Goal: Task Accomplishment & Management: Complete application form

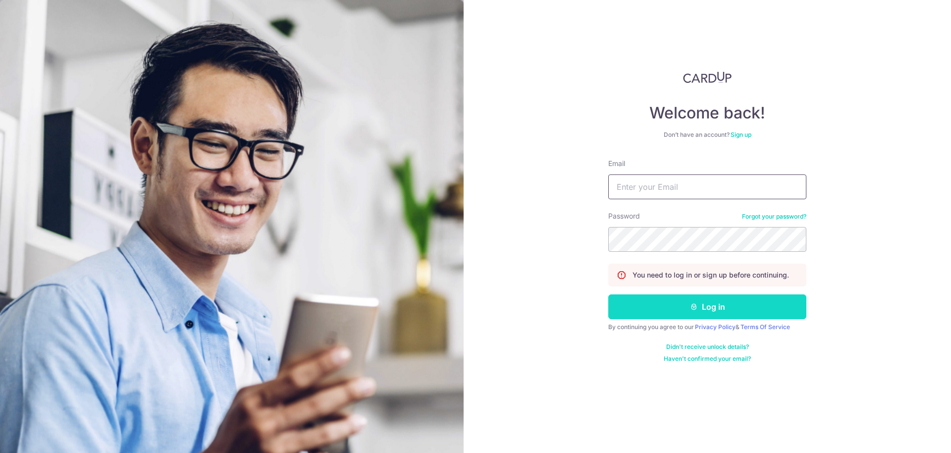
type input "[EMAIL_ADDRESS][DOMAIN_NAME]"
click at [729, 313] on button "Log in" at bounding box center [707, 306] width 198 height 25
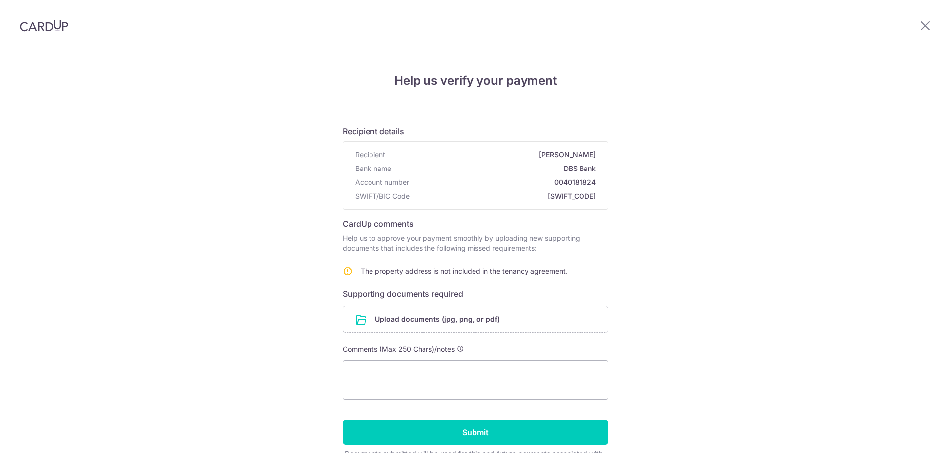
scroll to position [2, 0]
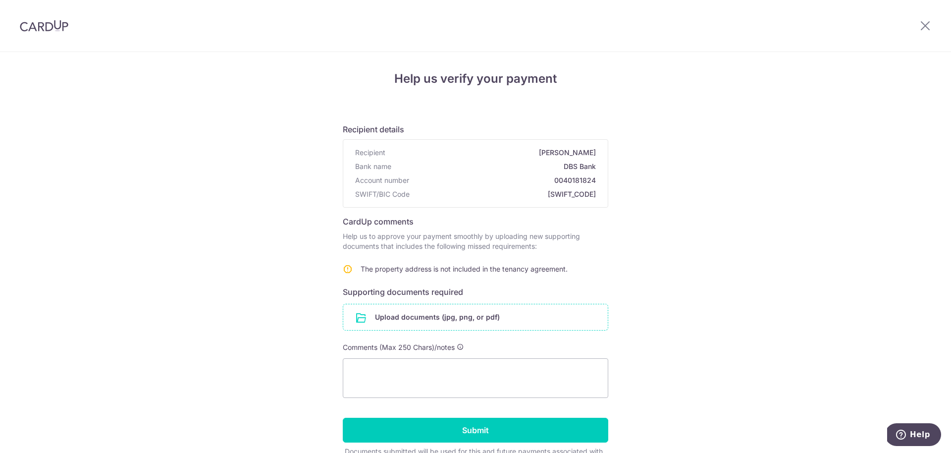
click at [413, 318] on input "file" at bounding box center [475, 317] width 265 height 26
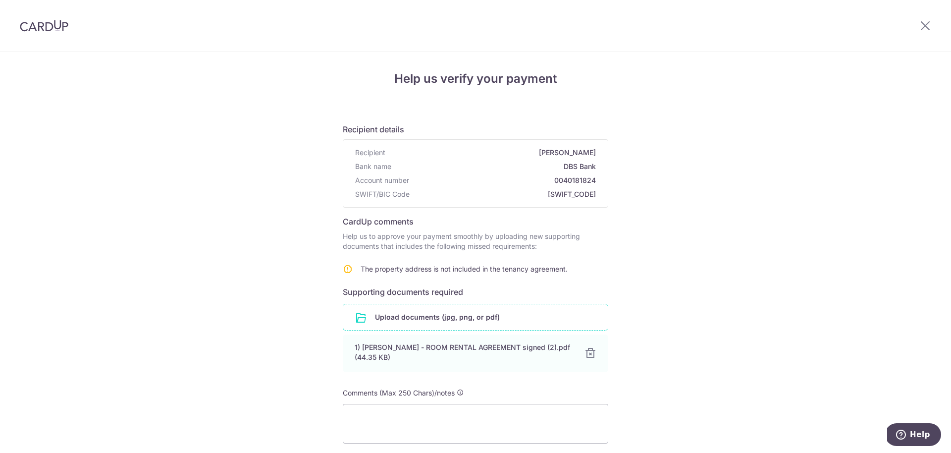
scroll to position [95, 0]
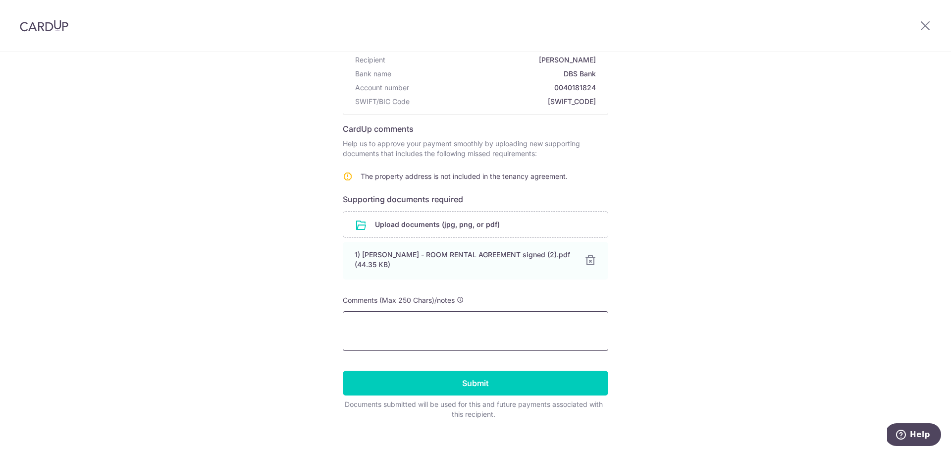
click at [493, 324] on textarea at bounding box center [476, 331] width 266 height 40
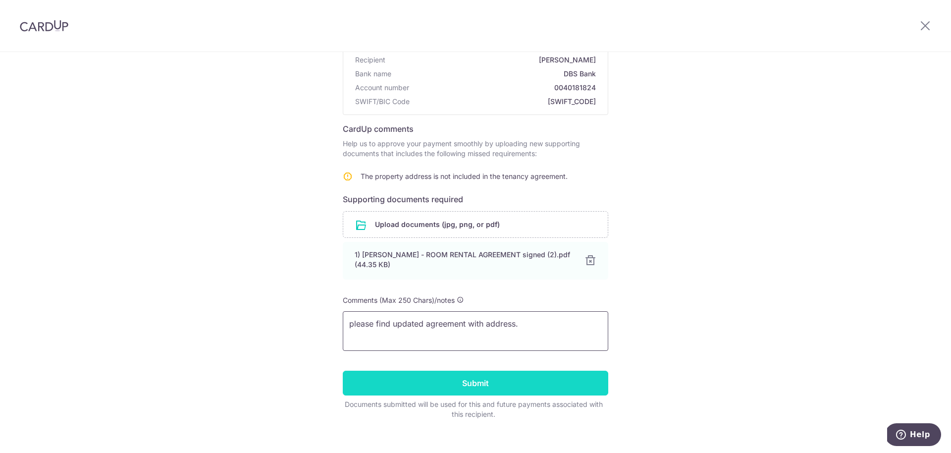
type textarea "please find updated agreement with address."
click at [477, 378] on input "Submit" at bounding box center [476, 383] width 266 height 25
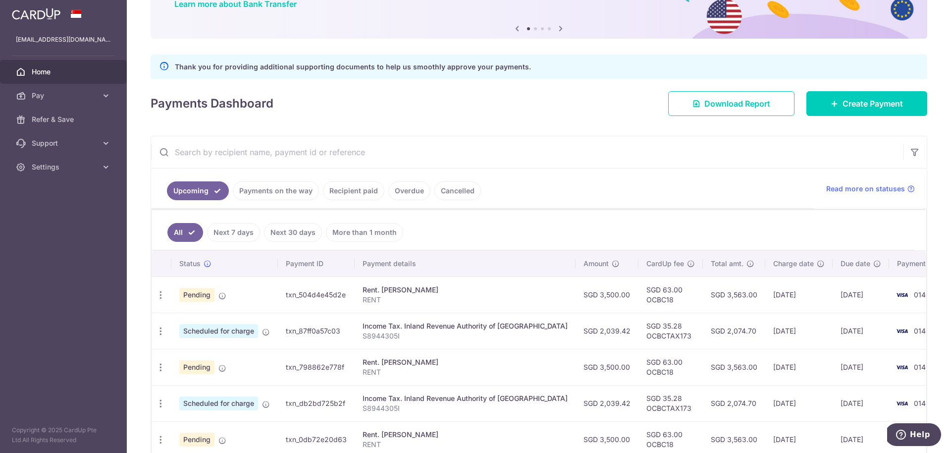
scroll to position [89, 0]
